Goal: Task Accomplishment & Management: Complete application form

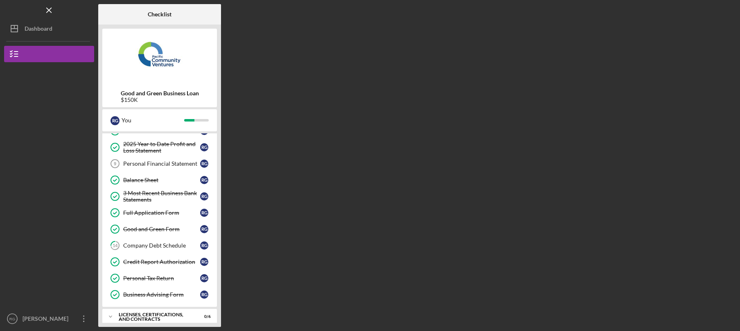
scroll to position [122, 0]
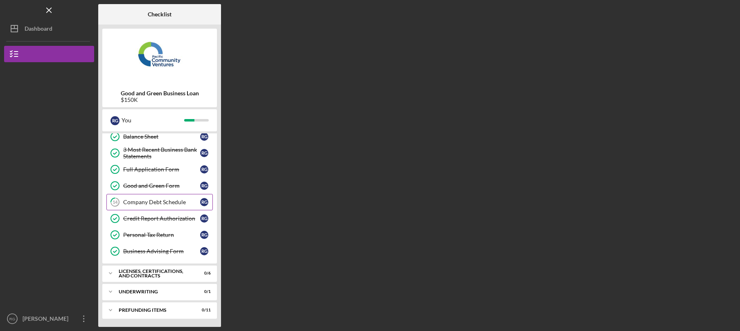
click at [154, 200] on div "Company Debt Schedule" at bounding box center [161, 202] width 77 height 7
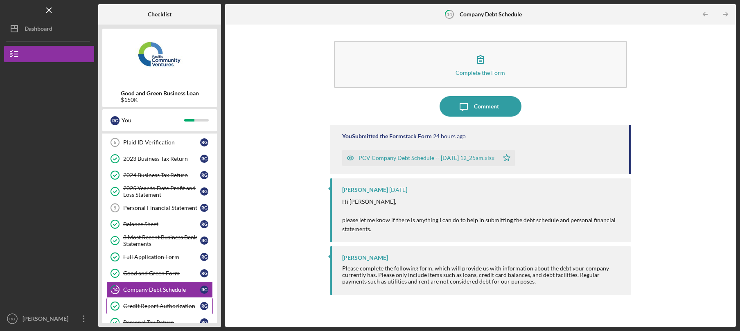
click at [157, 211] on div "Personal Financial Statement" at bounding box center [161, 208] width 77 height 7
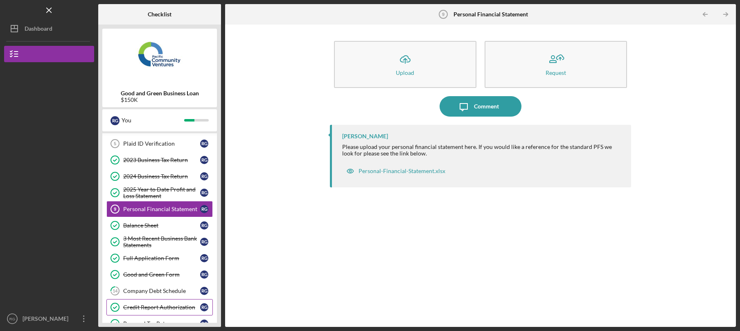
scroll to position [34, 0]
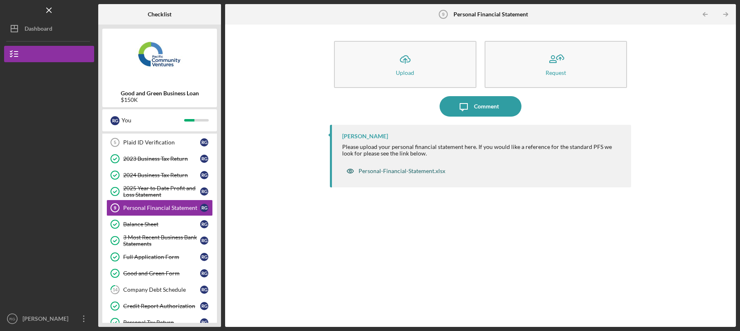
click at [398, 172] on div "Personal-Financial-Statement.xlsx" at bounding box center [401, 171] width 87 height 7
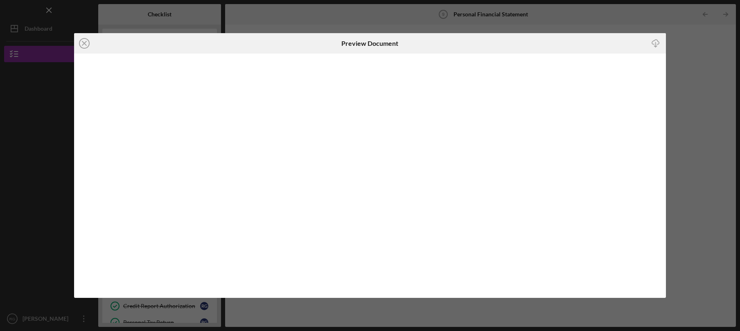
drag, startPoint x: 302, startPoint y: 41, endPoint x: 242, endPoint y: 39, distance: 60.2
click at [271, 39] on div "Preview Document" at bounding box center [369, 43] width 197 height 20
click at [657, 44] on icon "button" at bounding box center [655, 42] width 7 height 4
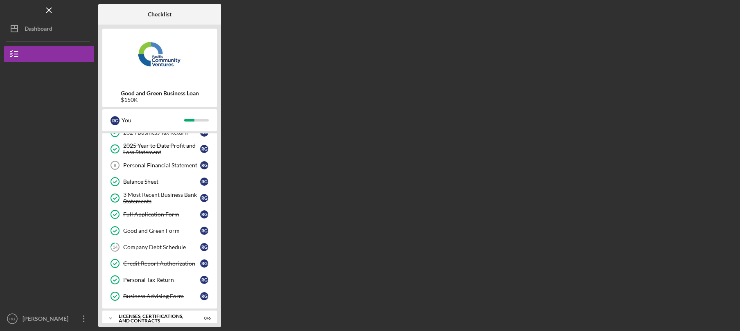
scroll to position [79, 0]
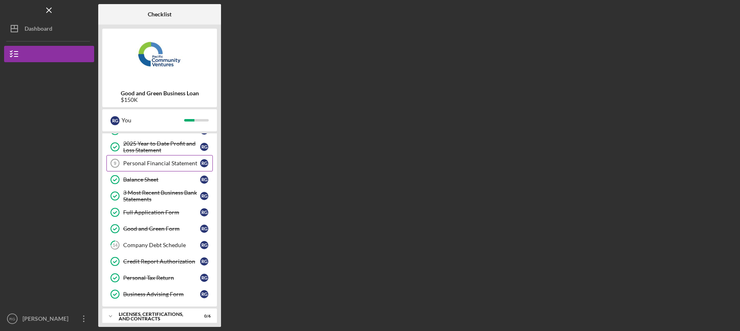
click at [177, 164] on div "Personal Financial Statement" at bounding box center [161, 163] width 77 height 7
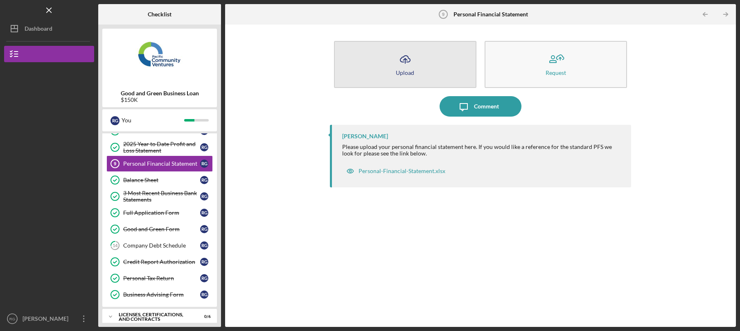
click at [431, 82] on button "Icon/Upload Upload" at bounding box center [405, 64] width 142 height 47
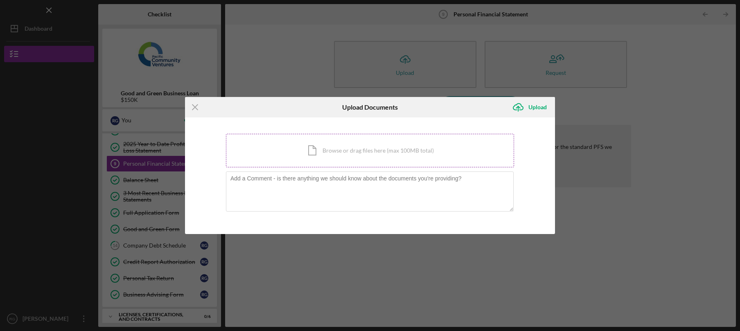
click at [383, 145] on div "Icon/Document Browse or drag files here (max 100MB total) Tap to choose files o…" at bounding box center [370, 151] width 288 height 34
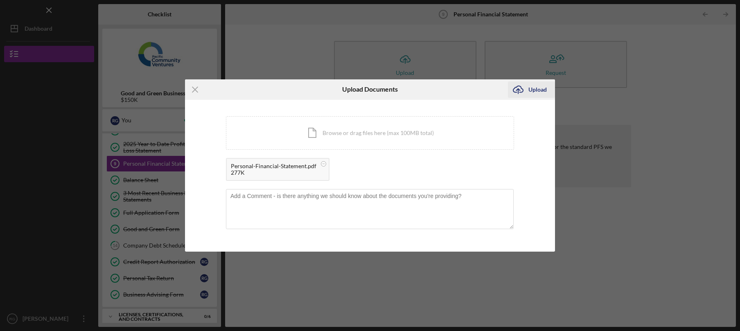
click at [540, 91] on div "Upload" at bounding box center [537, 89] width 18 height 16
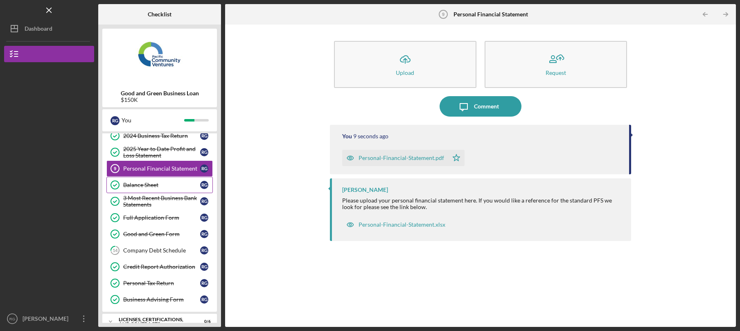
scroll to position [74, 0]
click at [158, 252] on div "Company Debt Schedule" at bounding box center [161, 250] width 77 height 7
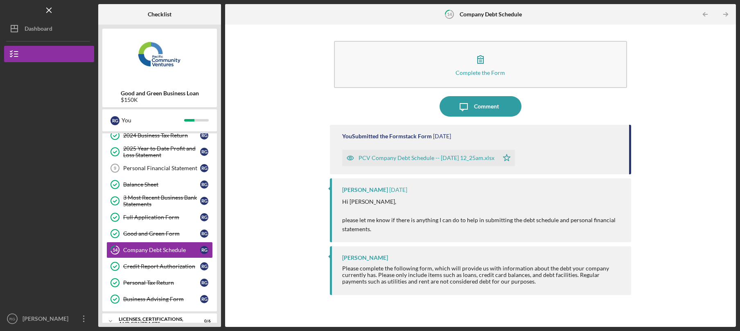
click at [409, 158] on div "PCV Company Debt Schedule -- 2025-08-27 12_25am.xlsx" at bounding box center [426, 158] width 136 height 7
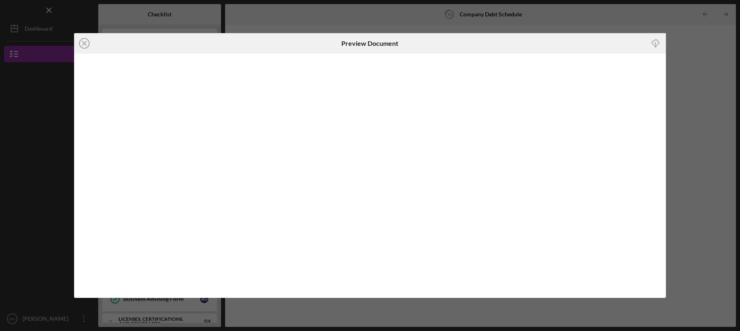
click at [657, 44] on icon "Icon/Download" at bounding box center [655, 43] width 18 height 18
click at [85, 44] on line at bounding box center [84, 43] width 4 height 4
click at [86, 43] on icon "Icon/Close" at bounding box center [84, 43] width 20 height 20
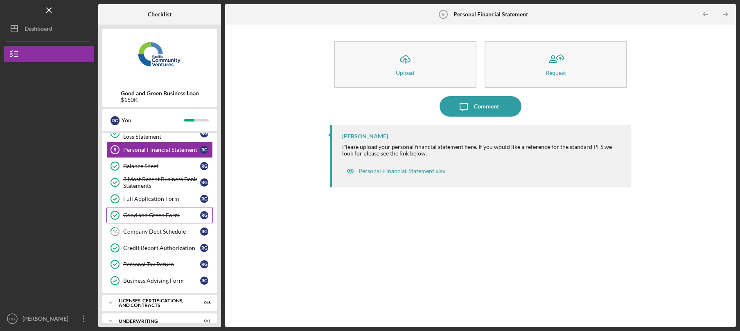
scroll to position [122, 0]
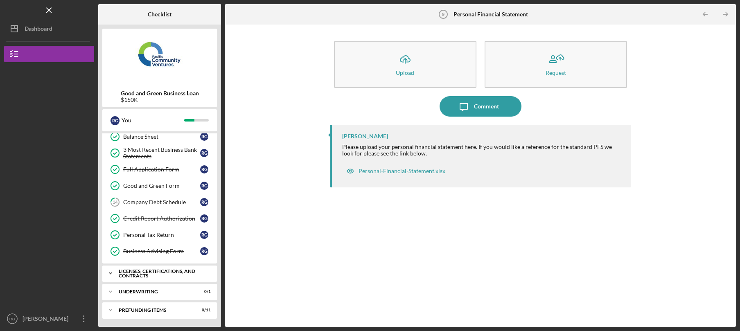
click at [173, 274] on div "Licenses, Certifications, and Contracts" at bounding box center [163, 273] width 88 height 9
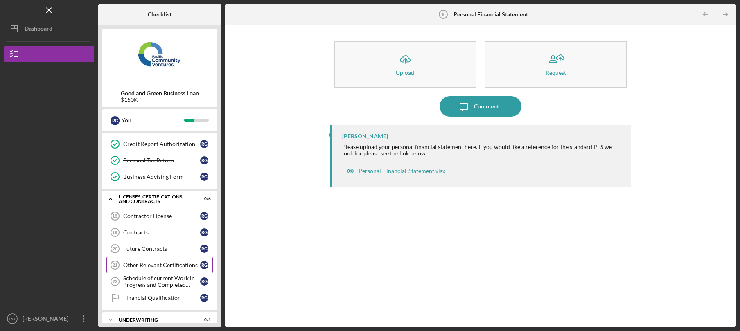
scroll to position [225, 0]
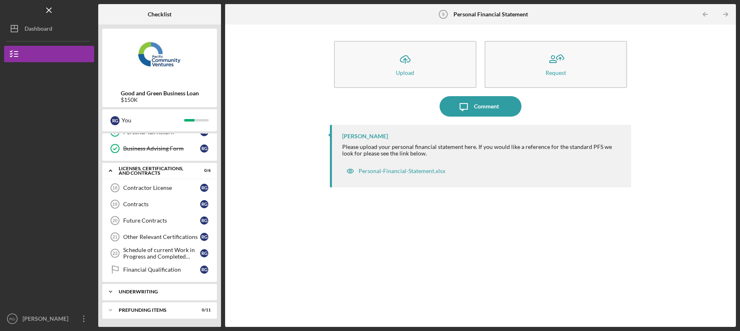
click at [155, 297] on div "Icon/Expander Underwriting 0 / 1" at bounding box center [159, 291] width 115 height 16
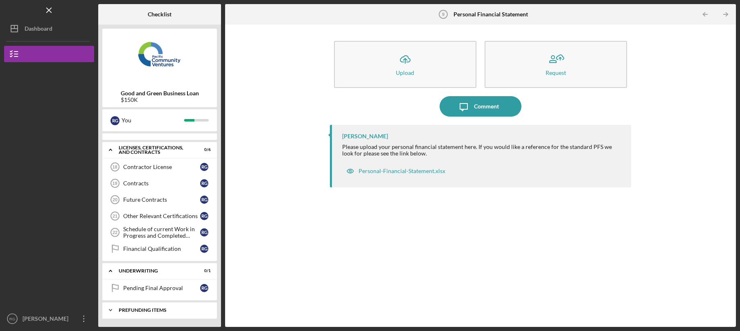
click at [143, 308] on div "Prefunding Items" at bounding box center [163, 310] width 88 height 5
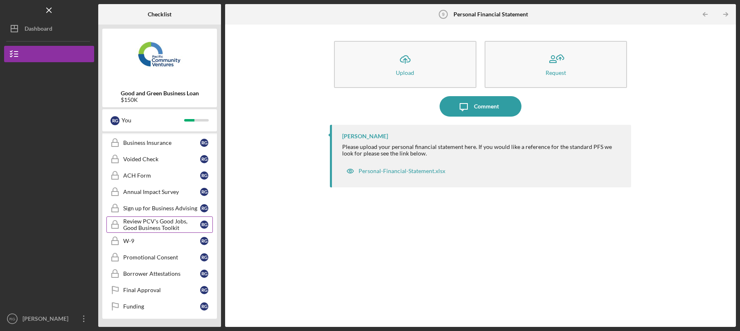
scroll to position [427, 0]
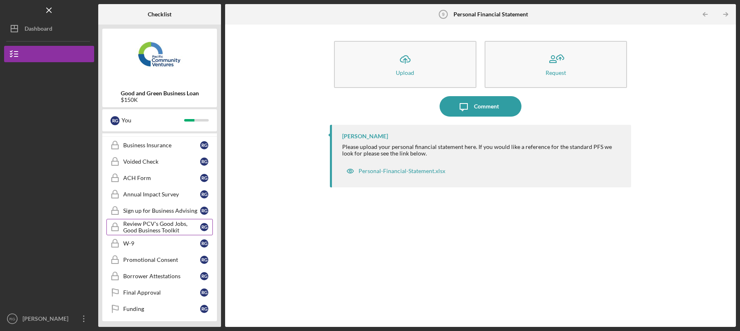
click at [166, 226] on div "Review PCV's Good Jobs, Good Business Toolkit" at bounding box center [161, 226] width 77 height 13
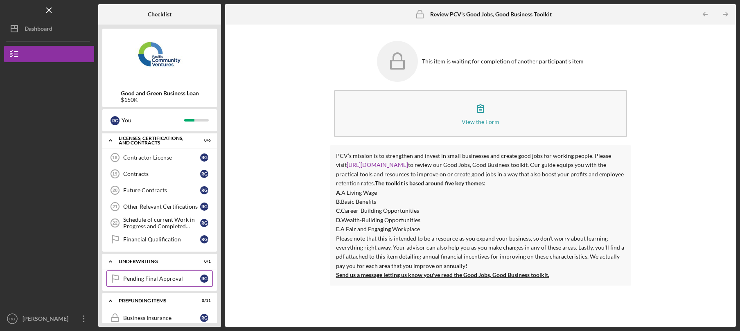
scroll to position [239, 0]
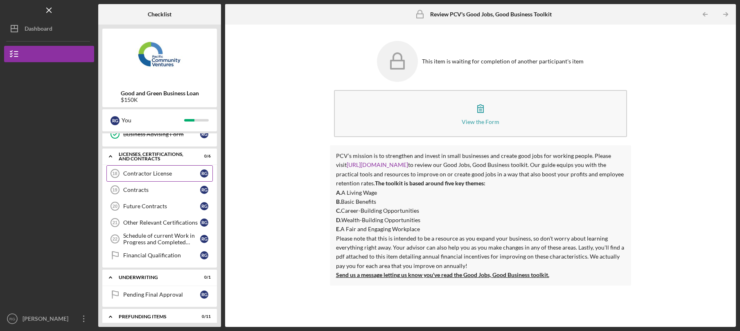
click at [167, 176] on div "Contractor License" at bounding box center [161, 173] width 77 height 7
